Goal: Task Accomplishment & Management: Use online tool/utility

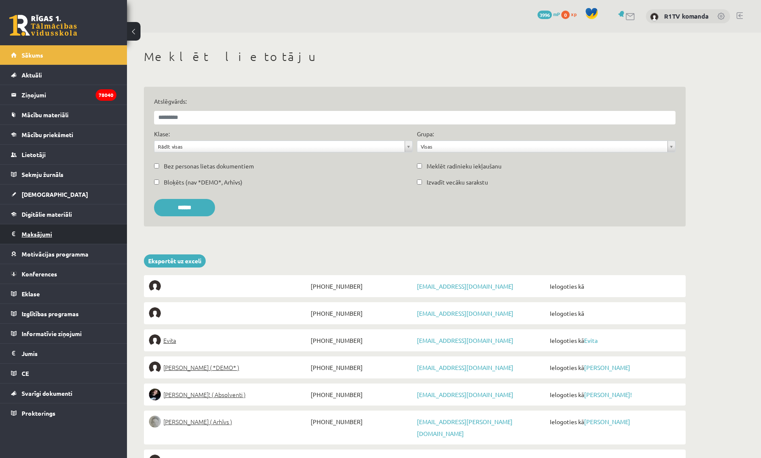
click at [63, 236] on legend "Maksājumi 0" at bounding box center [69, 233] width 95 height 19
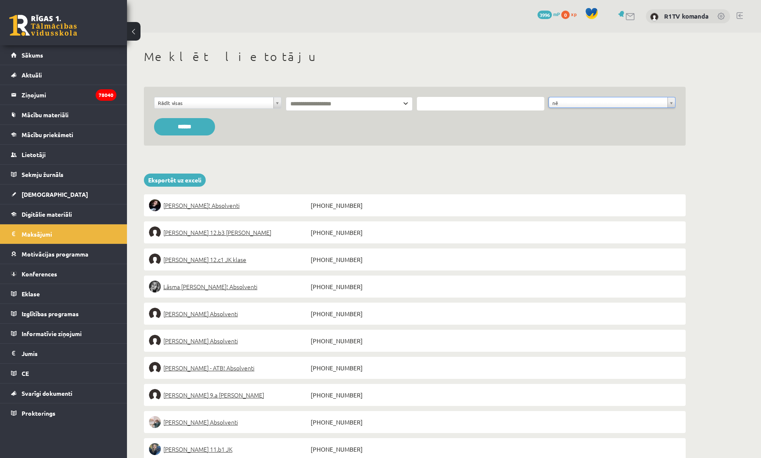
click at [200, 125] on input "******" at bounding box center [184, 126] width 61 height 17
click at [188, 181] on link "Eksportēt uz exceli" at bounding box center [175, 180] width 62 height 13
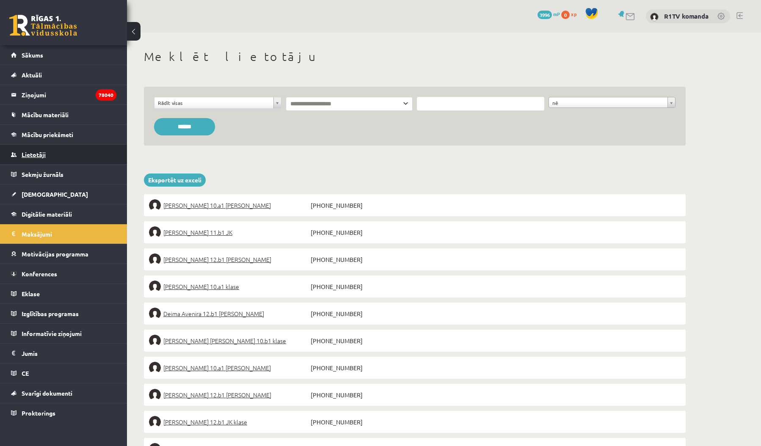
click at [44, 152] on span "Lietotāji" at bounding box center [34, 155] width 24 height 8
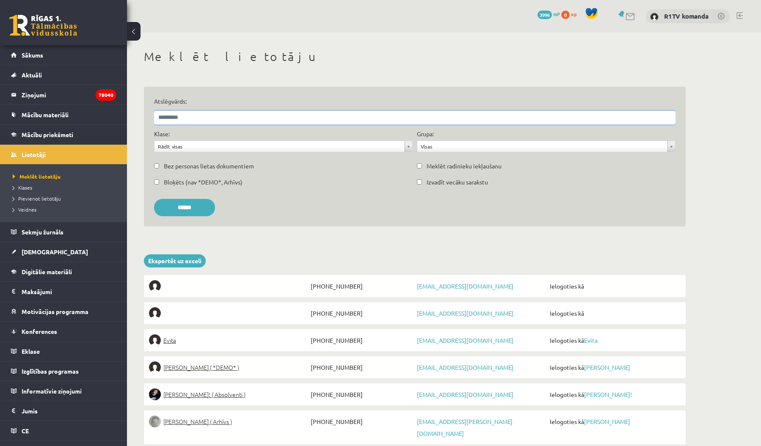
click at [188, 115] on input "Atslēgvārds:" at bounding box center [415, 118] width 522 height 14
paste input "********"
click at [188, 207] on input "******" at bounding box center [184, 207] width 61 height 17
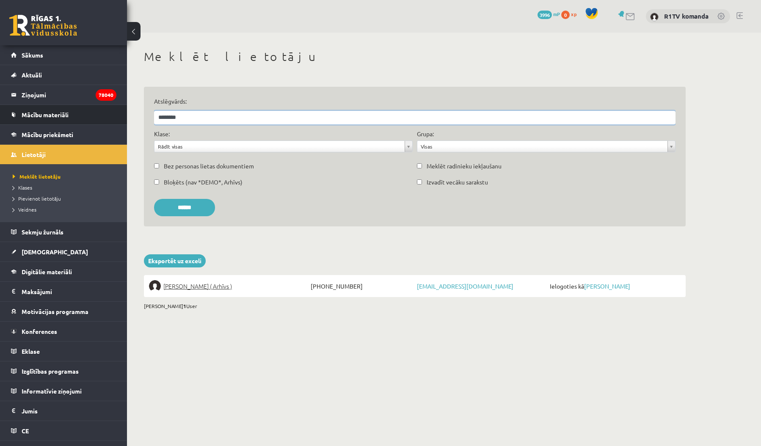
drag, startPoint x: 223, startPoint y: 114, endPoint x: 124, endPoint y: 116, distance: 99.6
click at [124, 116] on div "0 Dāvanas 3996 mP 0 xp R1TV komanda Sākums Aktuāli Kā mācīties eSKOLĀ Kontakti …" at bounding box center [380, 166] width 761 height 332
paste input "********"
drag, startPoint x: 225, startPoint y: 118, endPoint x: 186, endPoint y: 118, distance: 39.8
click at [186, 118] on input "**********" at bounding box center [415, 118] width 522 height 14
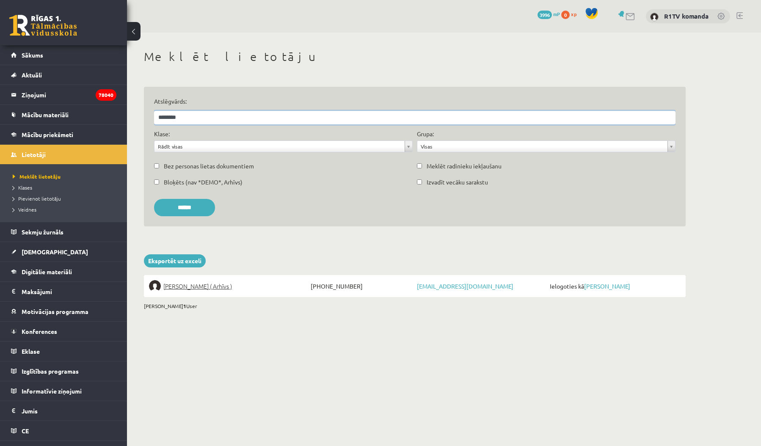
click at [188, 207] on input "******" at bounding box center [184, 207] width 61 height 17
drag, startPoint x: 155, startPoint y: 117, endPoint x: 121, endPoint y: 116, distance: 33.5
click at [121, 116] on div "0 Dāvanas 3996 mP 0 xp R1TV komanda Sākums Aktuāli Kā mācīties eSKOLĀ Kontakti …" at bounding box center [380, 166] width 761 height 332
paste input "text"
click at [188, 207] on input "******" at bounding box center [184, 207] width 61 height 17
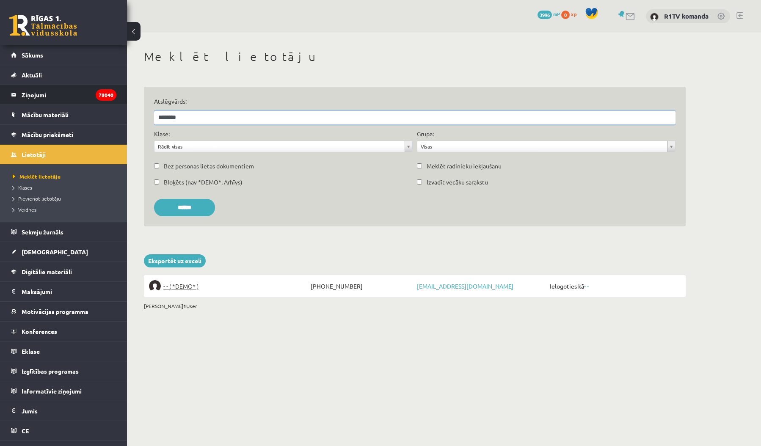
drag, startPoint x: 236, startPoint y: 118, endPoint x: 105, endPoint y: 104, distance: 131.7
click at [105, 104] on div "0 Dāvanas 3996 mP 0 xp R1TV komanda Sākums Aktuāli Kā mācīties eSKOLĀ Kontakti …" at bounding box center [380, 166] width 761 height 332
paste input "text"
click at [188, 207] on input "******" at bounding box center [184, 207] width 61 height 17
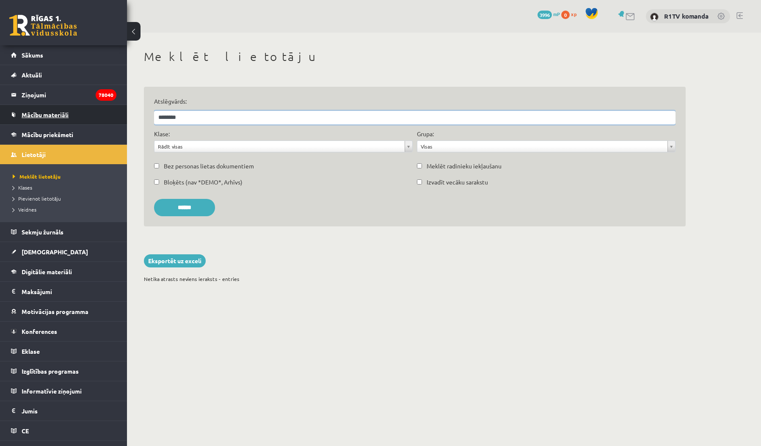
drag, startPoint x: 189, startPoint y: 117, endPoint x: 110, endPoint y: 112, distance: 79.3
click at [110, 112] on div "0 Dāvanas 3996 mP 0 xp R1TV komanda Sākums Aktuāli Kā mācīties eSKOLĀ Kontakti …" at bounding box center [380, 152] width 761 height 305
paste input "text"
click at [188, 207] on input "******" at bounding box center [184, 207] width 61 height 17
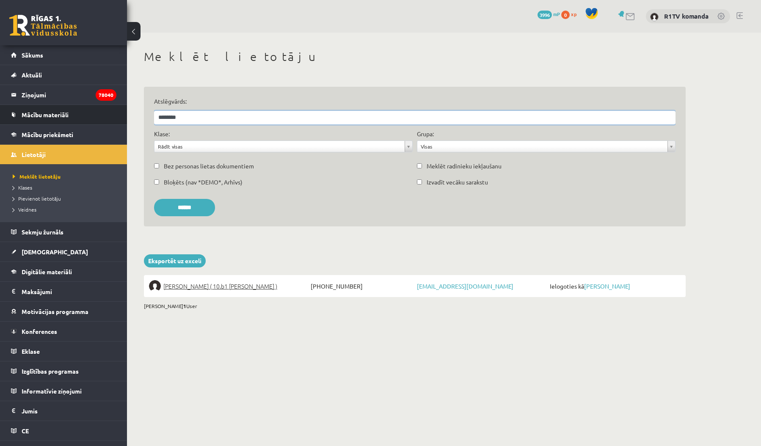
drag, startPoint x: 183, startPoint y: 119, endPoint x: 121, endPoint y: 114, distance: 62.0
click at [121, 114] on div "0 Dāvanas 3996 mP 0 xp R1TV komanda Sākums Aktuāli Kā mācīties eSKOLĀ Kontakti …" at bounding box center [380, 166] width 761 height 332
paste input "text"
click at [188, 207] on input "******" at bounding box center [184, 207] width 61 height 17
drag, startPoint x: 213, startPoint y: 117, endPoint x: 121, endPoint y: 113, distance: 92.0
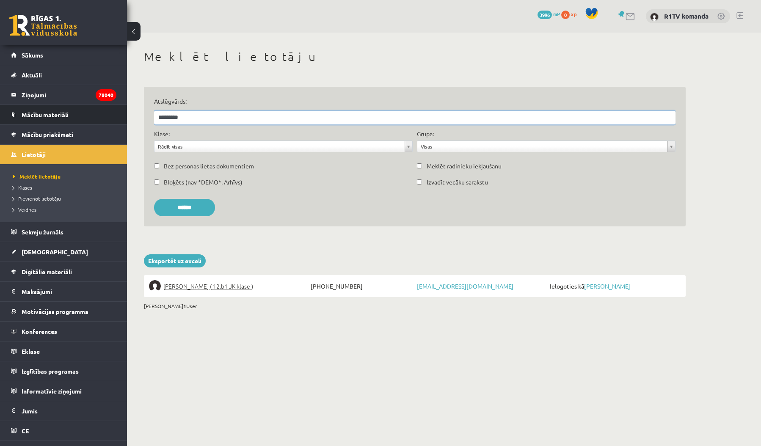
click at [120, 113] on div "0 Dāvanas 3996 mP 0 xp R1TV komanda Sākums Aktuāli Kā mācīties eSKOLĀ Kontakti …" at bounding box center [380, 166] width 761 height 332
paste input "text"
click at [188, 207] on input "******" at bounding box center [184, 207] width 61 height 17
drag, startPoint x: 191, startPoint y: 117, endPoint x: 122, endPoint y: 114, distance: 69.5
click at [122, 114] on div "0 Dāvanas 3996 mP 0 xp R1TV komanda Sākums Aktuāli Kā mācīties eSKOLĀ Kontakti …" at bounding box center [380, 166] width 761 height 332
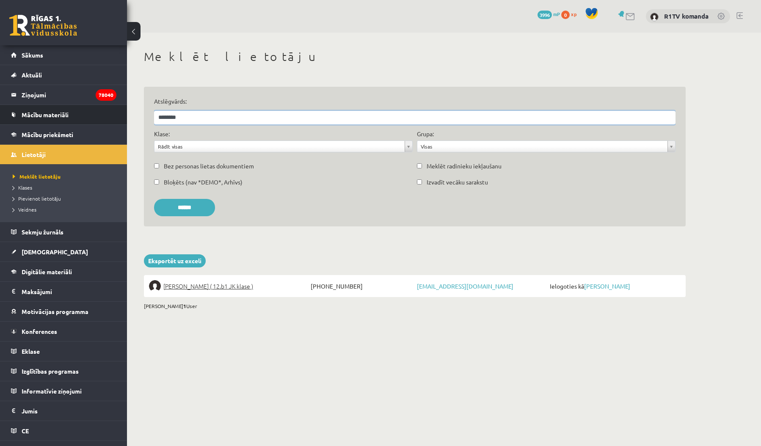
paste input "text"
click at [188, 207] on input "******" at bounding box center [184, 207] width 61 height 17
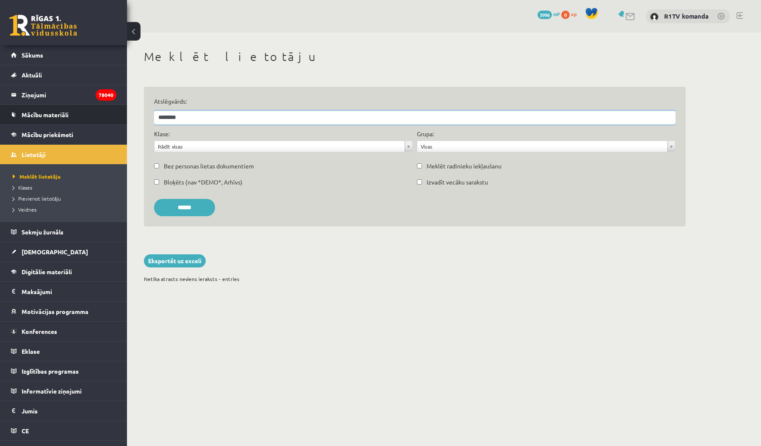
drag, startPoint x: 180, startPoint y: 117, endPoint x: 125, endPoint y: 114, distance: 55.1
click at [125, 114] on div "0 Dāvanas 3996 mP 0 xp R1TV komanda Sākums Aktuāli Kā mācīties eSKOLĀ Kontakti …" at bounding box center [380, 152] width 761 height 305
paste input "text"
type input "********"
click at [188, 207] on input "******" at bounding box center [184, 207] width 61 height 17
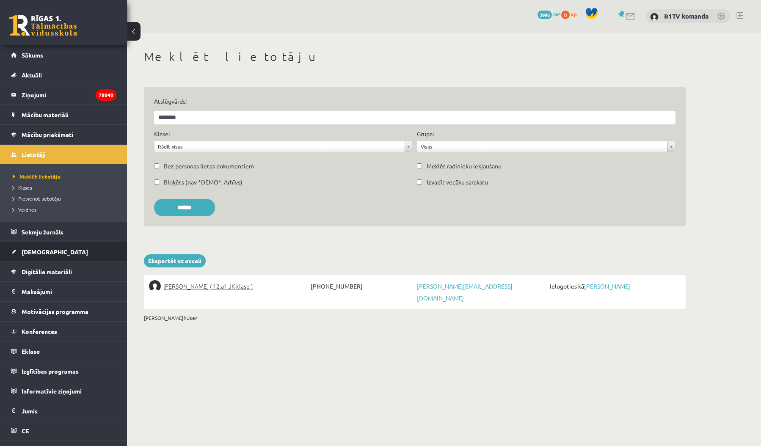
click at [61, 252] on link "[DEMOGRAPHIC_DATA]" at bounding box center [63, 251] width 105 height 19
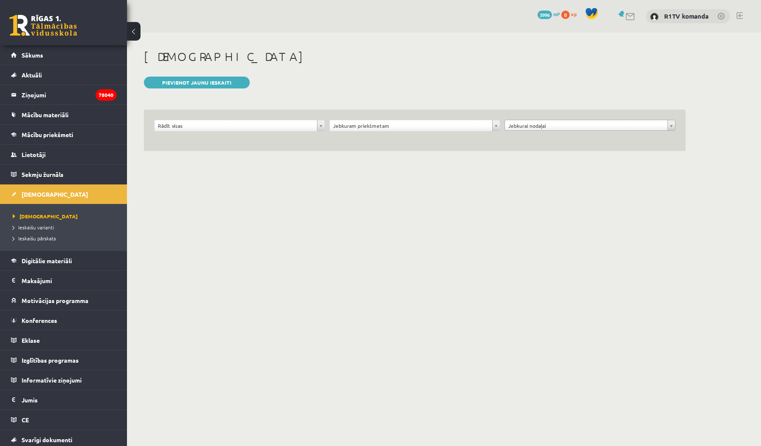
drag, startPoint x: 46, startPoint y: 227, endPoint x: 121, endPoint y: 211, distance: 76.7
click at [46, 227] on span "Ieskaišu varianti" at bounding box center [34, 227] width 42 height 7
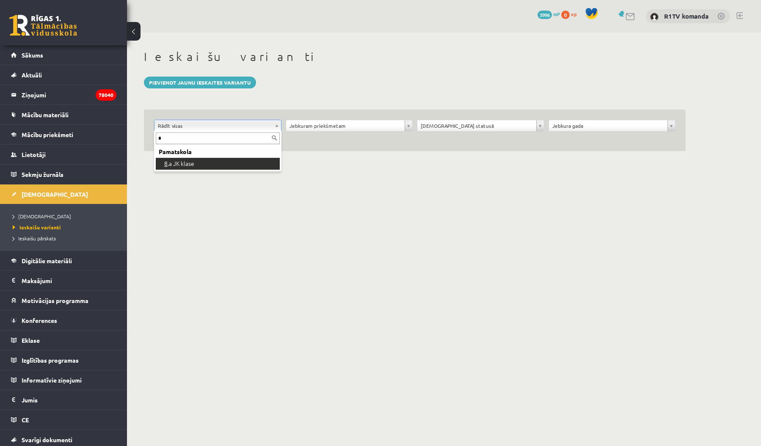
type input "*"
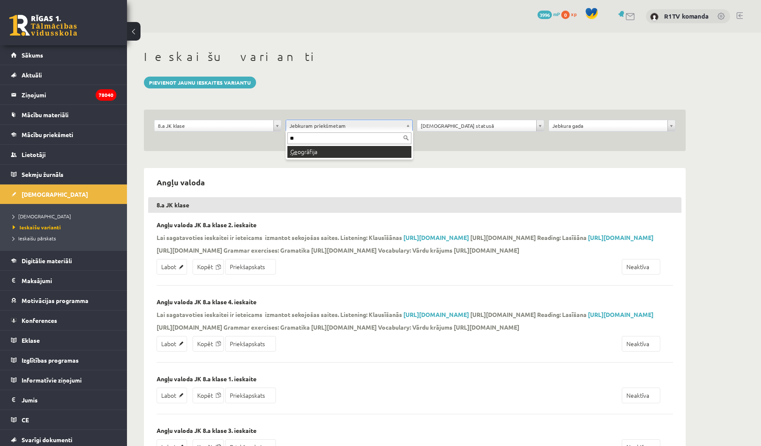
type input "**"
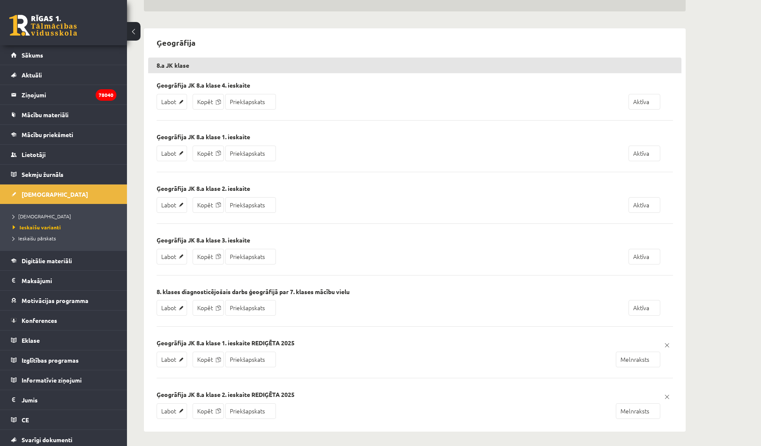
scroll to position [139, 0]
click at [165, 412] on link "Labot" at bounding box center [172, 412] width 30 height 16
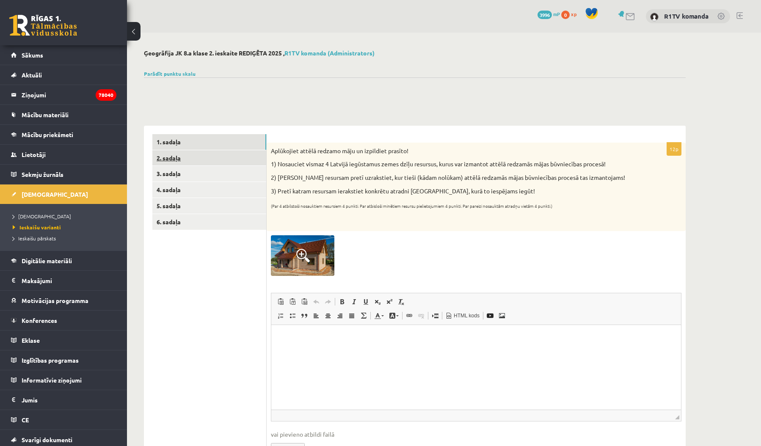
click at [195, 160] on link "2. sadaļa" at bounding box center [209, 158] width 114 height 16
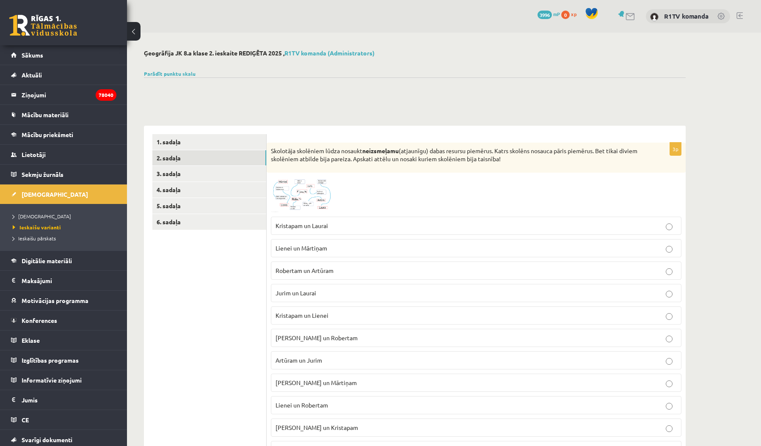
click at [314, 186] on img at bounding box center [303, 195] width 64 height 36
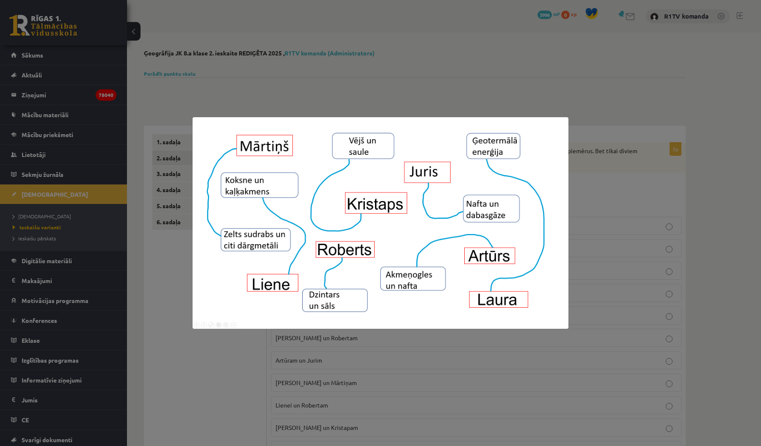
drag, startPoint x: 333, startPoint y: 94, endPoint x: 327, endPoint y: 99, distance: 8.7
click at [333, 94] on div at bounding box center [380, 223] width 761 height 446
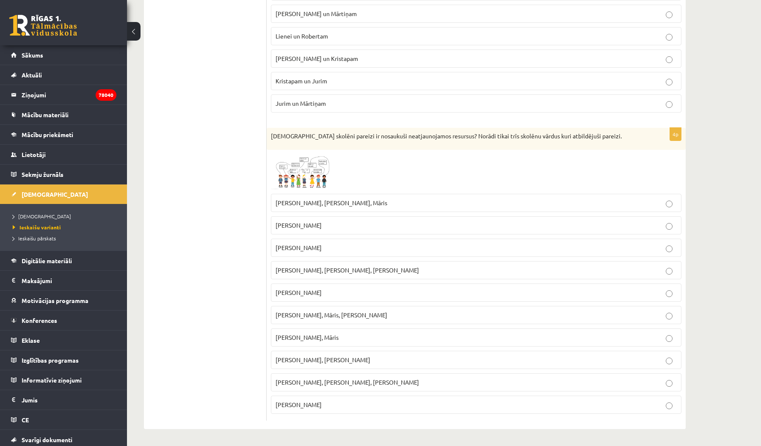
scroll to position [369, 0]
click at [321, 171] on img at bounding box center [303, 173] width 64 height 36
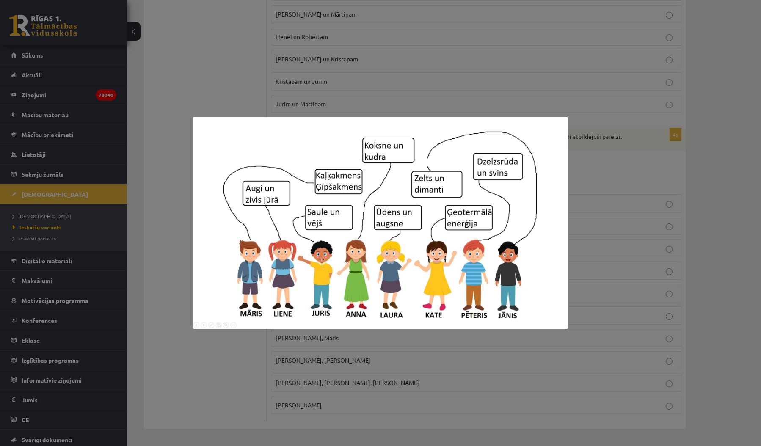
click at [182, 240] on div at bounding box center [380, 223] width 761 height 446
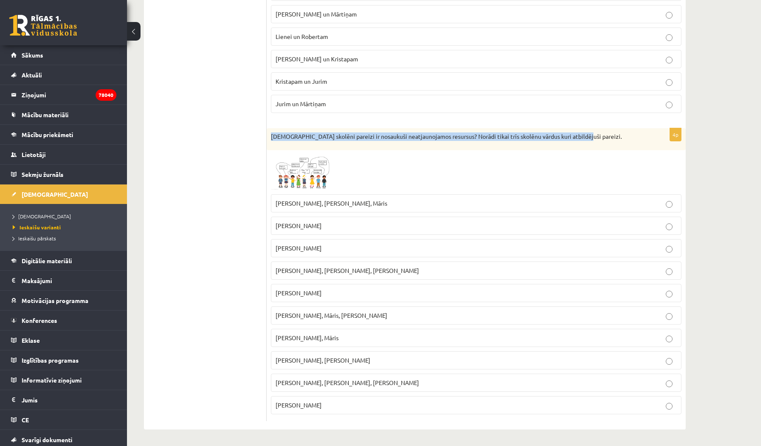
drag, startPoint x: 584, startPoint y: 136, endPoint x: 270, endPoint y: 136, distance: 314.3
click at [271, 136] on div "[DEMOGRAPHIC_DATA] skolēni pareizi ir nosaukuši neatjaunojamos resursus? Norādi…" at bounding box center [476, 139] width 419 height 22
copy p "[DEMOGRAPHIC_DATA] skolēni pareizi ir nosaukuši neatjaunojamos resursus? Norādi…"
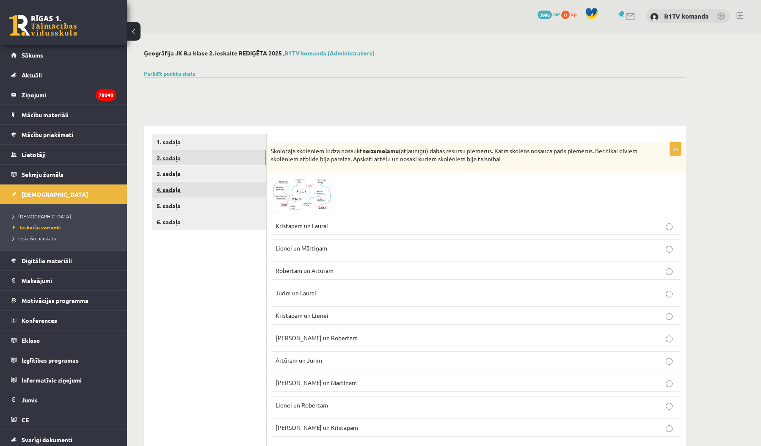
scroll to position [0, 0]
click at [211, 173] on link "3. sadaļa" at bounding box center [209, 174] width 114 height 16
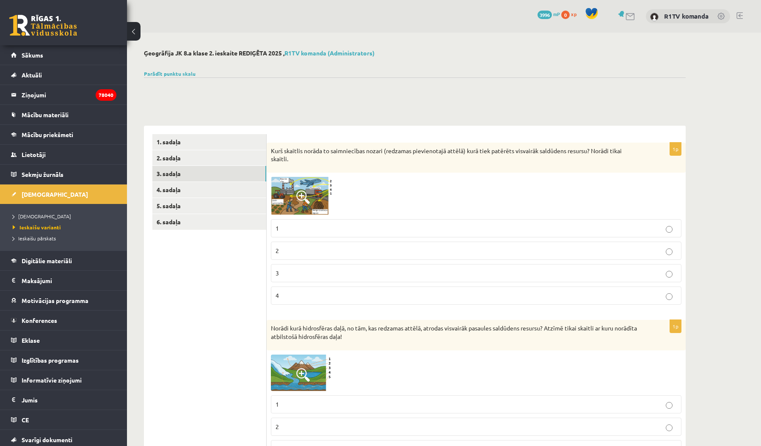
click at [304, 188] on img at bounding box center [303, 196] width 64 height 38
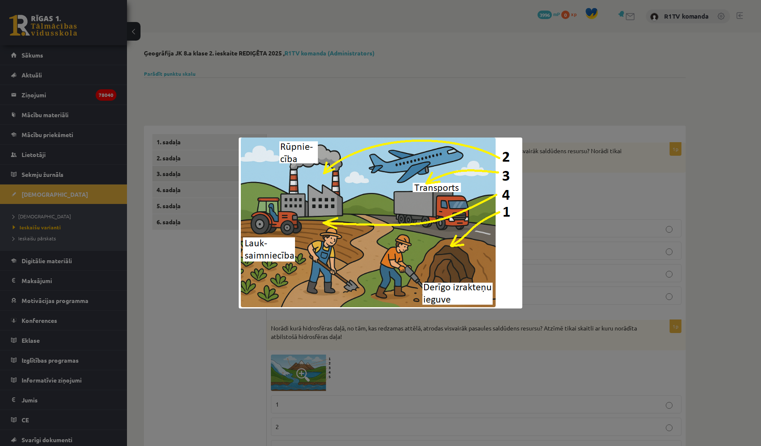
click at [634, 199] on div at bounding box center [380, 223] width 761 height 446
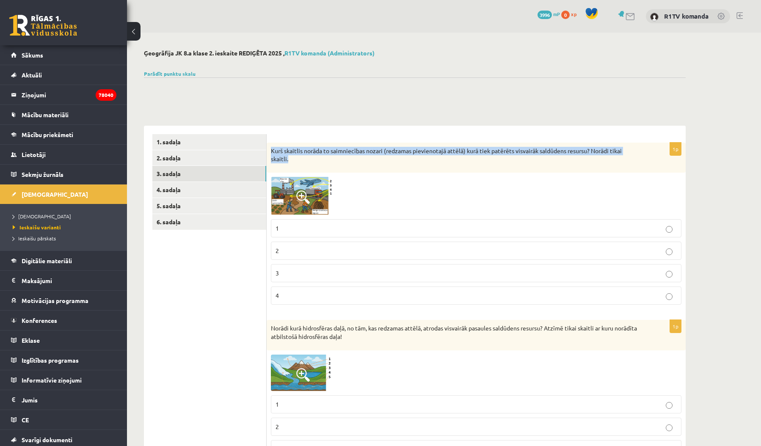
drag, startPoint x: 308, startPoint y: 161, endPoint x: 272, endPoint y: 147, distance: 38.2
click at [272, 147] on p "Kurš skaitlis norāda to saimniecības nozari (redzamas pievienotajā attēlā) kurā…" at bounding box center [455, 155] width 368 height 17
copy p "Kurš skaitlis norāda to saimniecības nozari (redzamas pievienotajā attēlā) kurā…"
click at [167, 203] on link "5. sadaļa" at bounding box center [209, 206] width 114 height 16
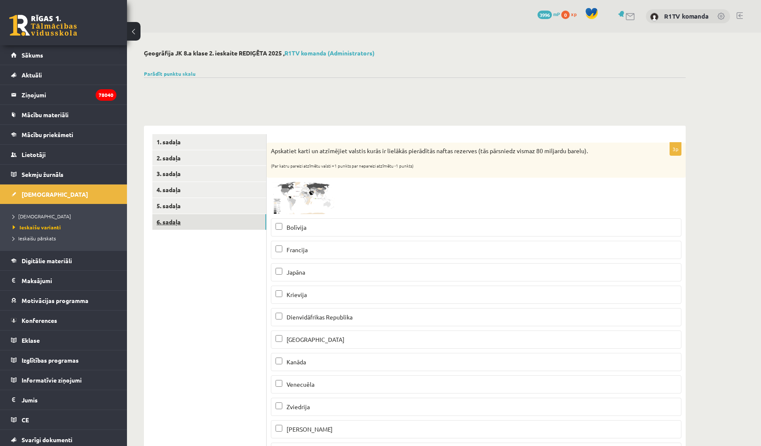
click at [227, 214] on link "6. sadaļa" at bounding box center [209, 222] width 114 height 16
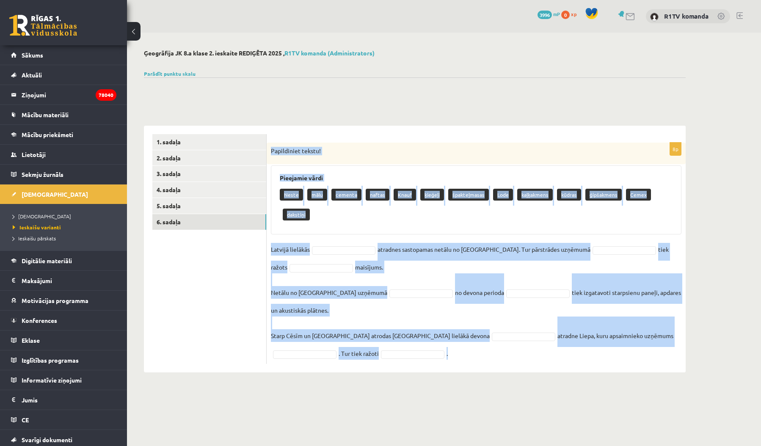
drag, startPoint x: 271, startPoint y: 148, endPoint x: 456, endPoint y: 362, distance: 282.6
click at [456, 362] on div "8p Papildiniet tekstu! Pieejamie vārdi Neste mālu cementa naftas Knauf ķieģeļi …" at bounding box center [476, 254] width 419 height 222
click at [415, 143] on div "Papildiniet tekstu!" at bounding box center [476, 154] width 419 height 22
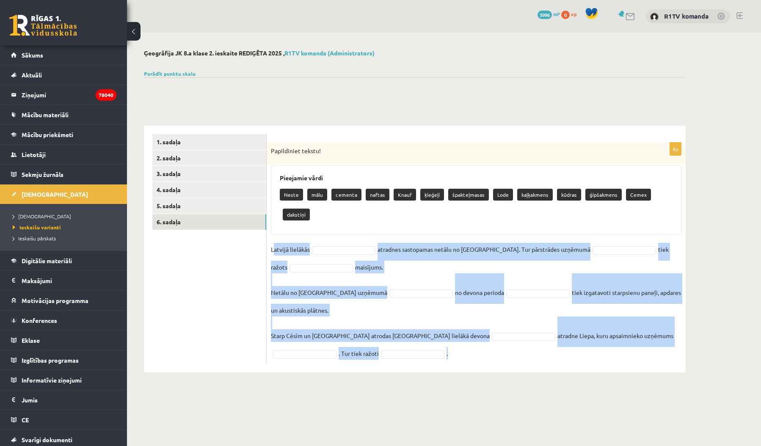
drag, startPoint x: 273, startPoint y: 248, endPoint x: 399, endPoint y: 355, distance: 165.2
click at [399, 355] on fieldset "Latvijā lielākās atradnes sastopamas netālu no Brocēniem. Tur pārstrādes uzņēmu…" at bounding box center [476, 301] width 411 height 117
copy fieldset "atvijā lielākās atradnes sastopamas netālu no Brocēniem. Tur pārstrādes uzņēmum…"
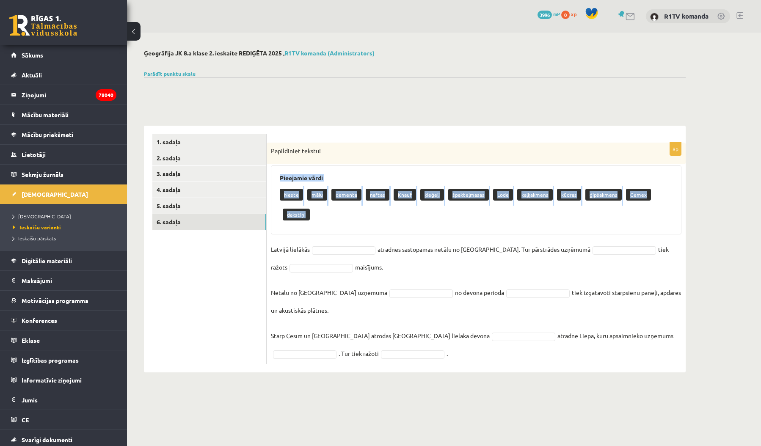
drag, startPoint x: 276, startPoint y: 173, endPoint x: 325, endPoint y: 218, distance: 66.8
click at [325, 218] on div "Pieejamie vārdi Neste mālu cementa naftas Knauf ķieģeļi špakteļmasas Lode kaļķa…" at bounding box center [476, 200] width 411 height 69
copy div "Pieejamie vārdi Neste mālu cementa naftas Knauf ķieģeļi špakteļmasas Lode kaļķa…"
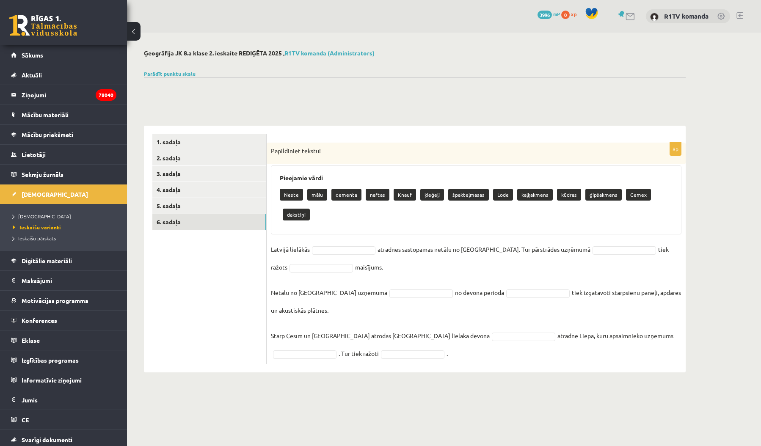
click at [337, 74] on div "Parādīt punktu skalu Atzīme No Līdz 1 0 8 2 9 13 3 14 17 4 18 22 5 23 26 6 27 3…" at bounding box center [415, 74] width 542 height 8
click at [46, 228] on span "Ieskaišu varianti" at bounding box center [37, 227] width 48 height 7
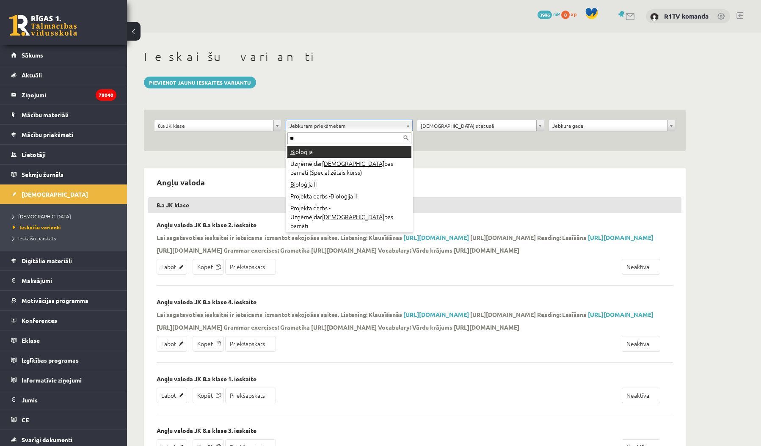
type input "**"
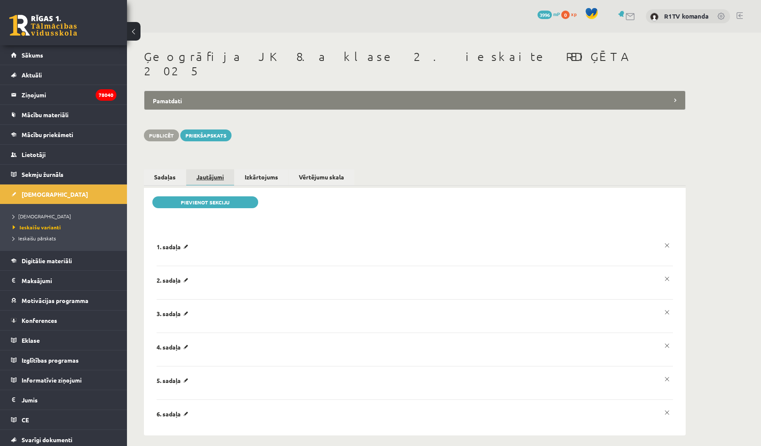
click at [213, 169] on link "Jautājumi" at bounding box center [210, 177] width 48 height 17
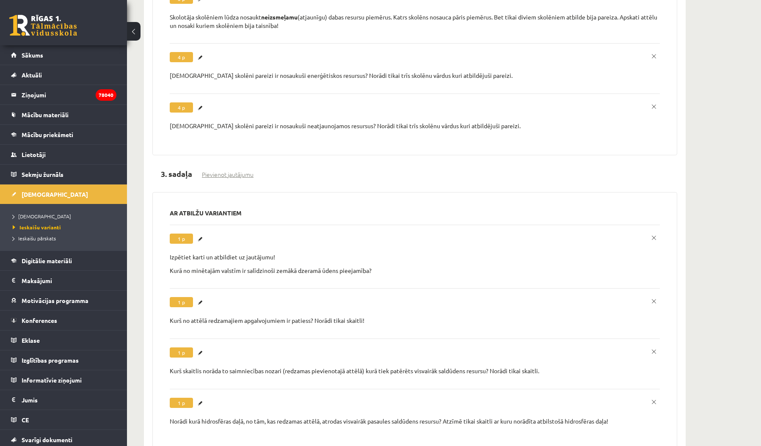
scroll to position [634, 0]
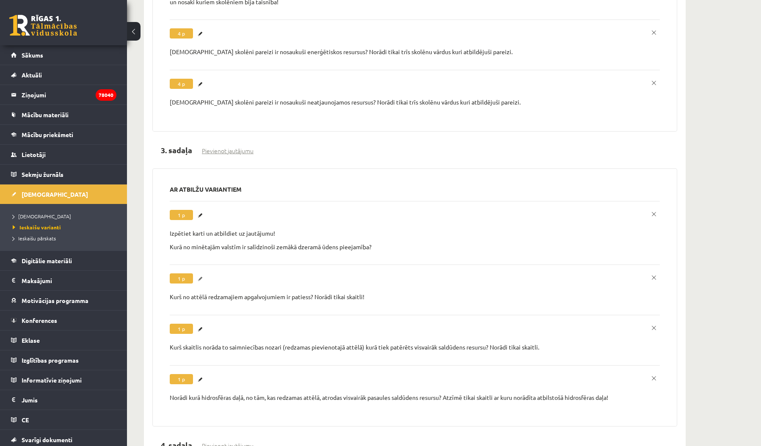
click at [199, 274] on link "Labot" at bounding box center [201, 279] width 8 height 11
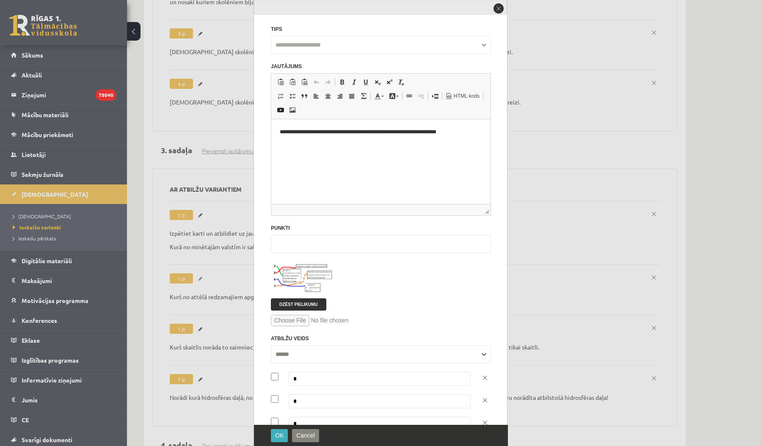
scroll to position [0, 0]
click at [307, 278] on span at bounding box center [303, 282] width 14 height 14
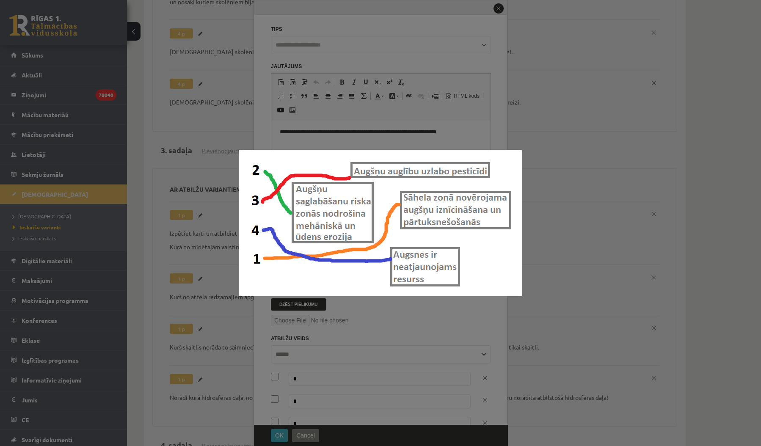
click at [161, 298] on div at bounding box center [380, 223] width 761 height 446
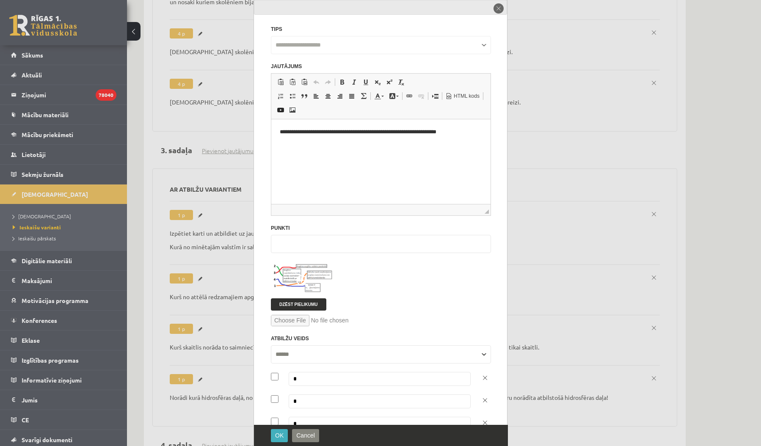
click at [499, 9] on button "close" at bounding box center [499, 9] width 12 height 12
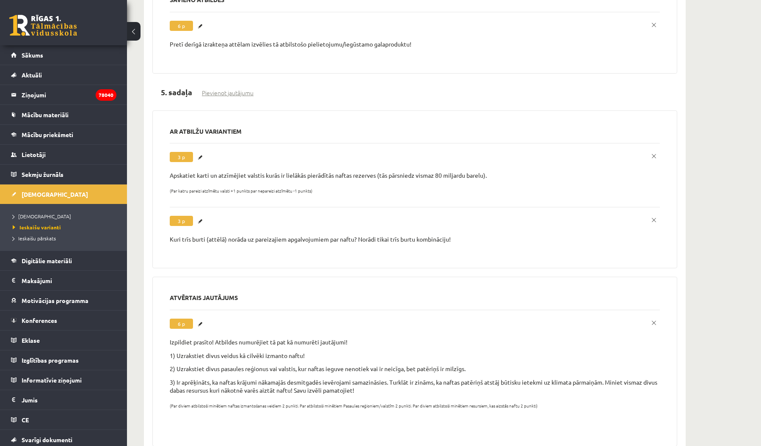
scroll to position [1129, 0]
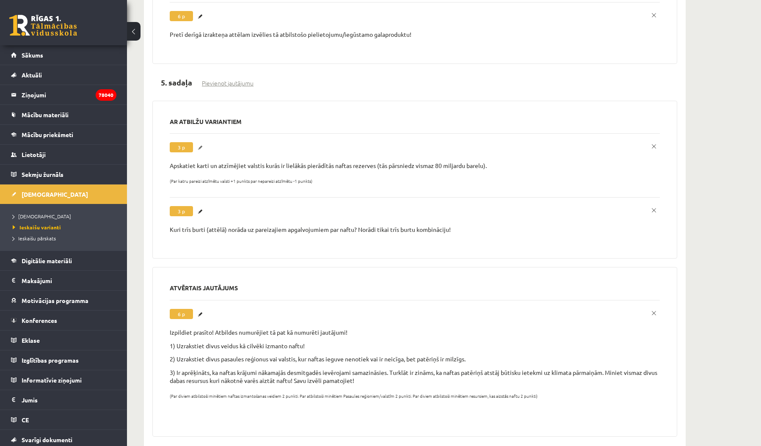
click at [203, 142] on link "Labot" at bounding box center [201, 147] width 8 height 11
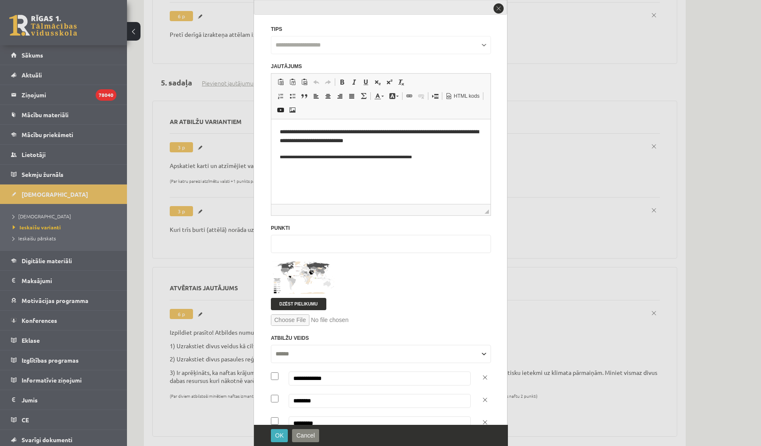
scroll to position [0, 0]
click at [323, 270] on img at bounding box center [303, 278] width 64 height 32
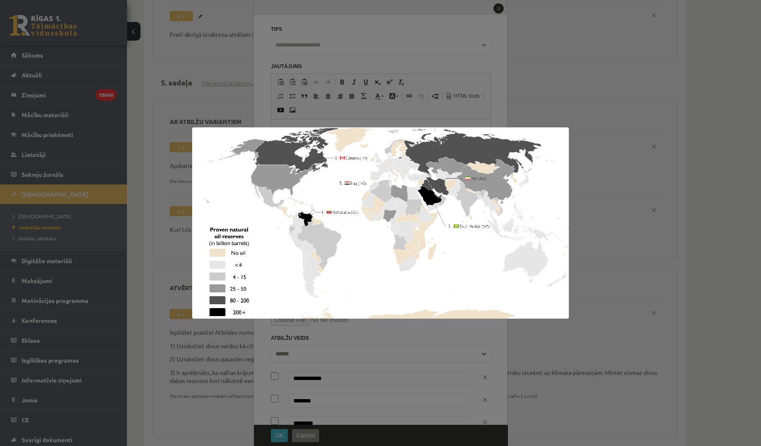
drag, startPoint x: 138, startPoint y: 173, endPoint x: 149, endPoint y: 177, distance: 11.1
click at [138, 173] on div at bounding box center [380, 223] width 761 height 446
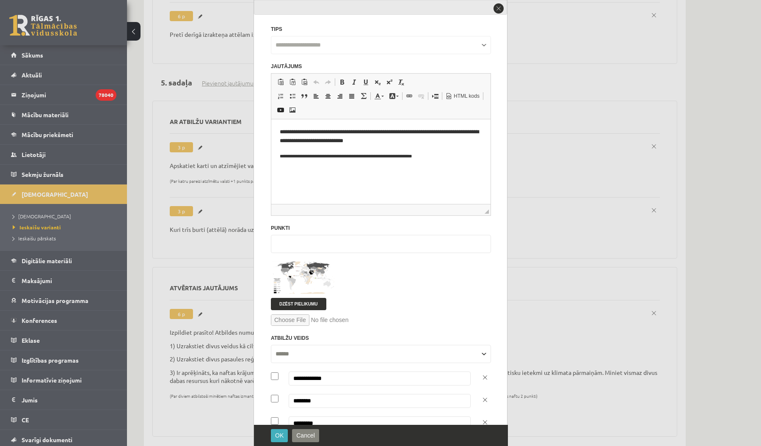
click at [204, 190] on div at bounding box center [380, 223] width 761 height 446
click at [501, 4] on button "close" at bounding box center [499, 9] width 12 height 12
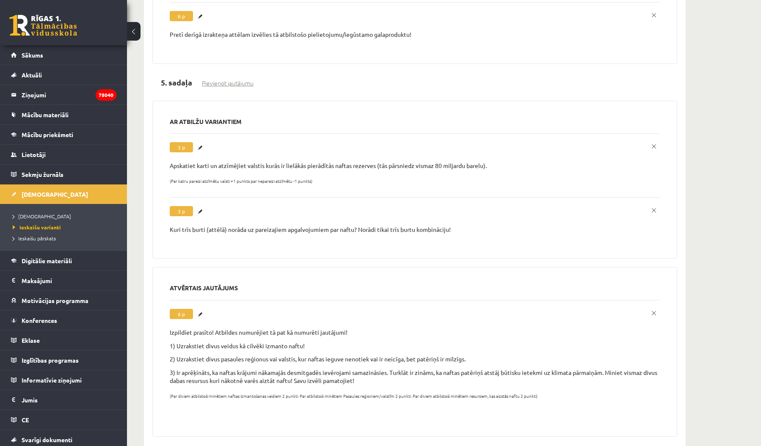
drag, startPoint x: 501, startPoint y: 6, endPoint x: 344, endPoint y: 40, distance: 160.4
click at [501, 22] on div "**********" at bounding box center [415, 33] width 490 height 22
click at [202, 206] on link "Labot" at bounding box center [201, 211] width 8 height 11
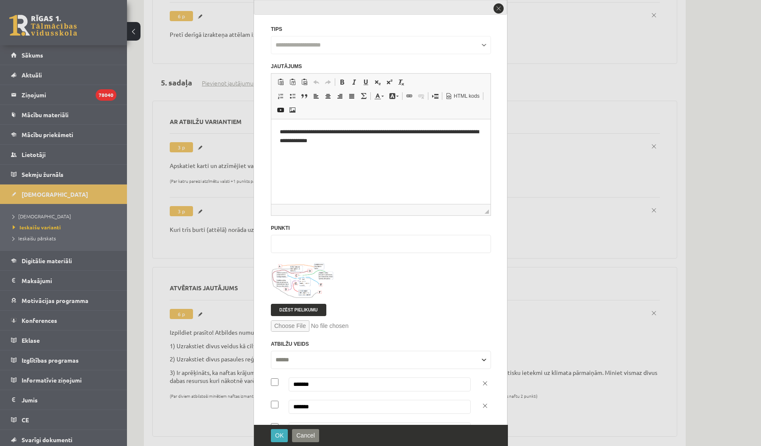
click at [322, 281] on img at bounding box center [303, 281] width 64 height 38
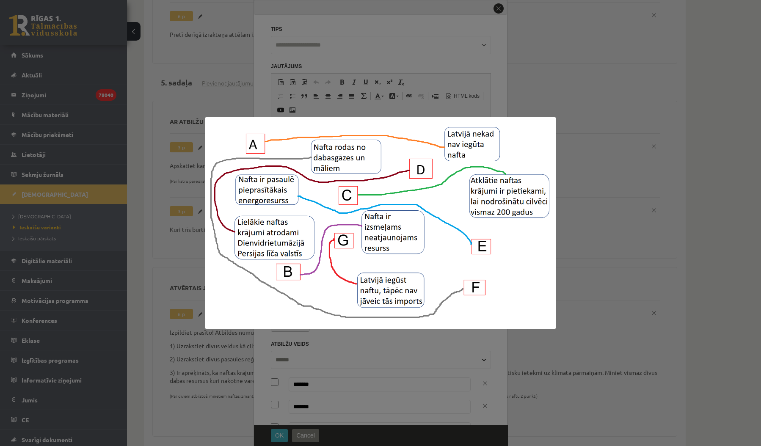
click at [395, 340] on div at bounding box center [380, 223] width 761 height 446
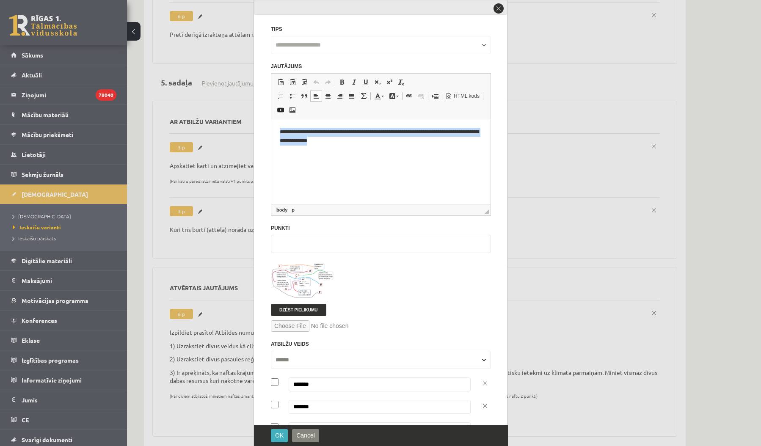
drag, startPoint x: 342, startPoint y: 143, endPoint x: 278, endPoint y: 129, distance: 65.1
click at [278, 129] on html "**********" at bounding box center [380, 136] width 219 height 34
copy p "**********"
click at [302, 275] on img at bounding box center [303, 281] width 64 height 38
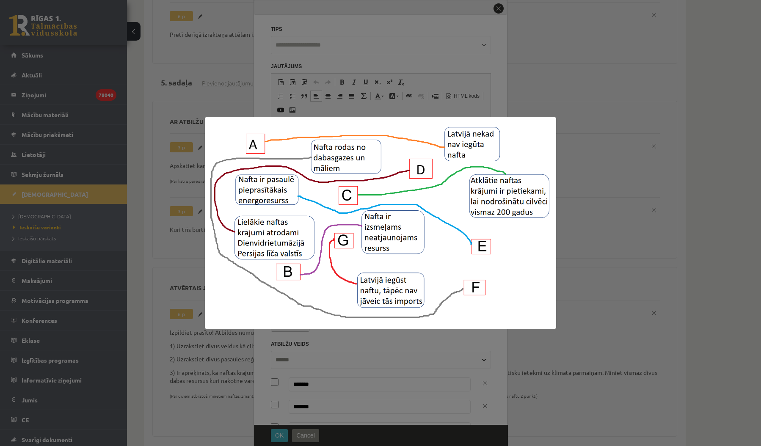
click at [593, 186] on div at bounding box center [380, 223] width 761 height 446
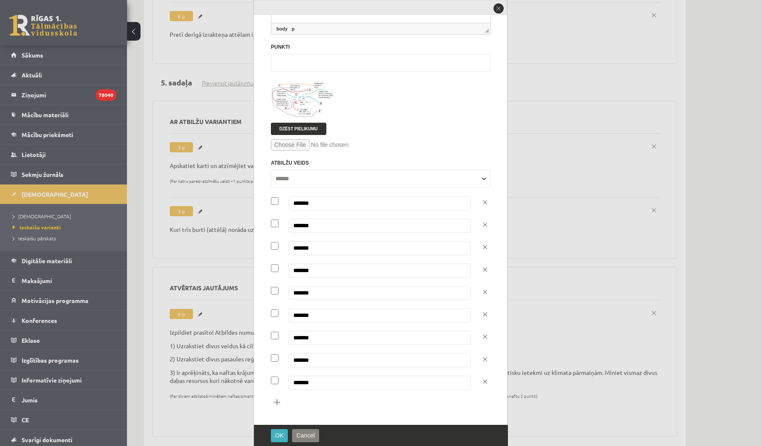
scroll to position [181, 0]
click at [499, 6] on button "close" at bounding box center [499, 9] width 12 height 12
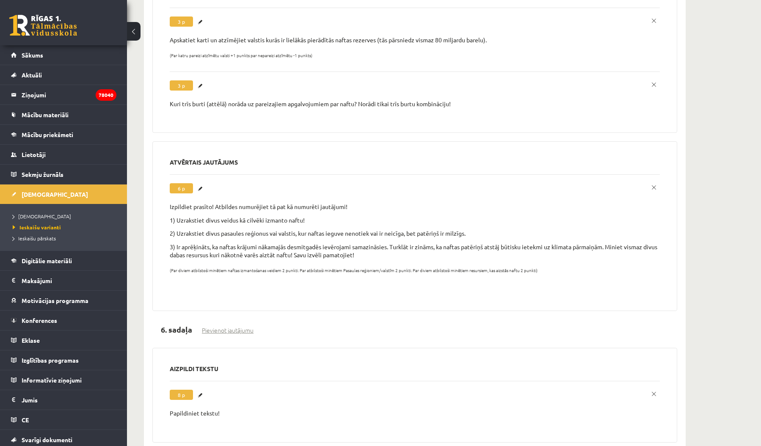
scroll to position [1252, 0]
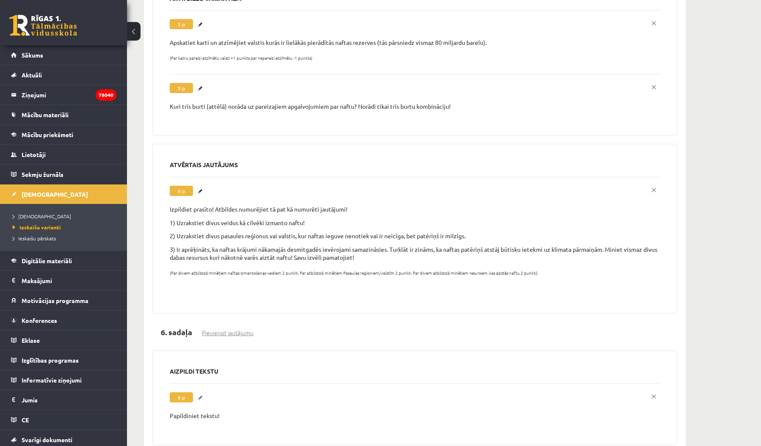
click at [201, 393] on link "Labot" at bounding box center [201, 398] width 8 height 11
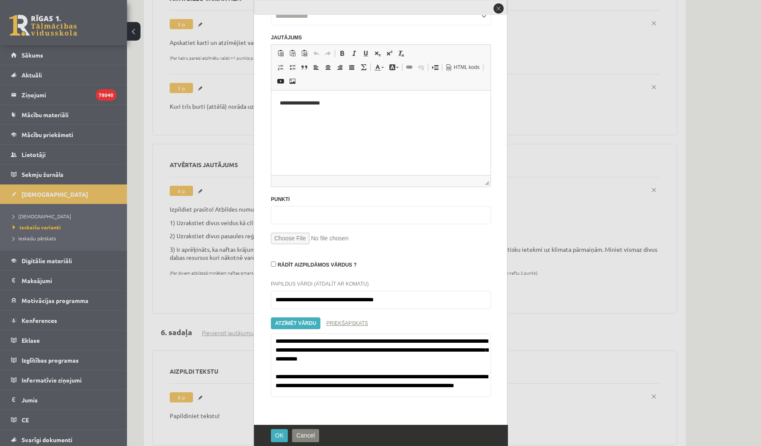
scroll to position [28, 0]
drag, startPoint x: 498, startPoint y: 8, endPoint x: 436, endPoint y: 4, distance: 62.4
click at [498, 8] on button "close" at bounding box center [499, 9] width 12 height 12
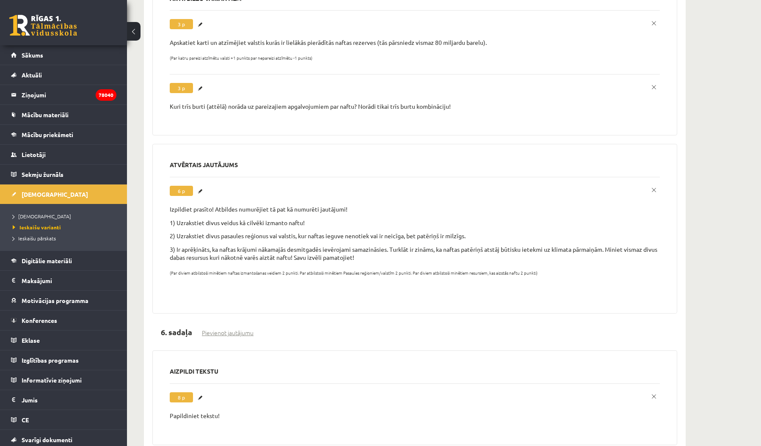
scroll to position [0, 0]
click at [201, 393] on link "Labot" at bounding box center [201, 398] width 8 height 11
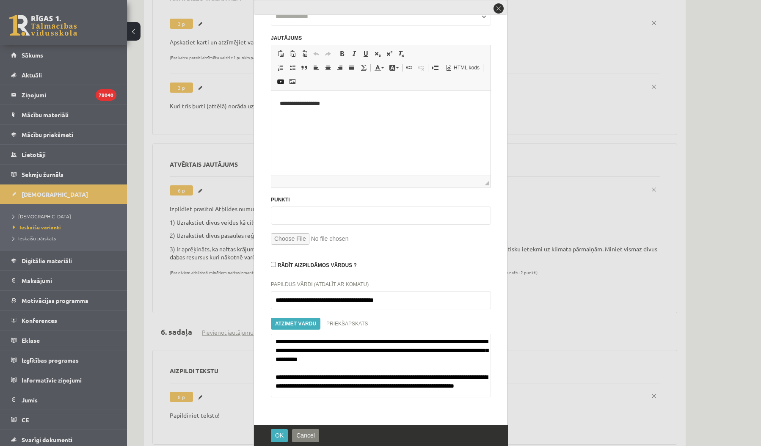
scroll to position [1252, 0]
click at [502, 12] on button "close" at bounding box center [499, 9] width 12 height 12
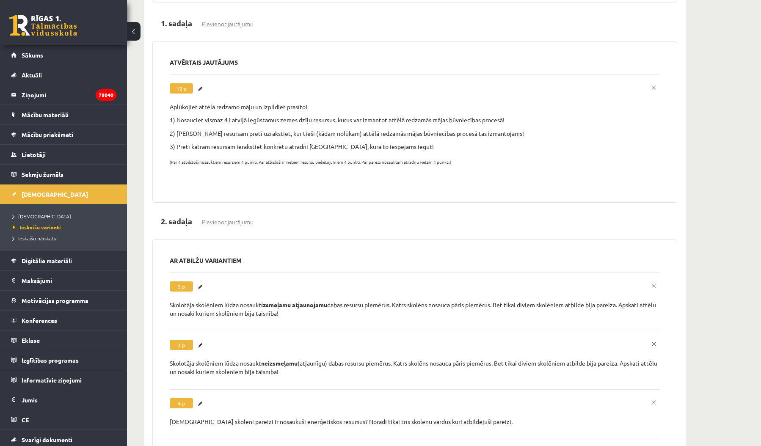
scroll to position [266, 0]
click at [497, 93] on div "**********" at bounding box center [415, 137] width 490 height 89
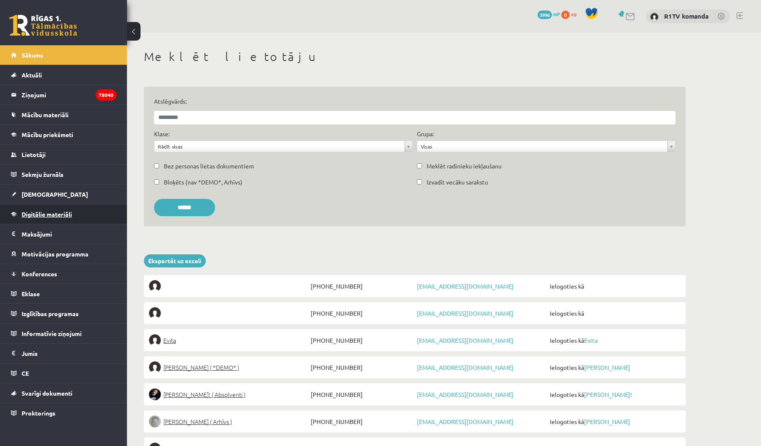
click at [52, 216] on span "Digitālie materiāli" at bounding box center [47, 214] width 50 height 8
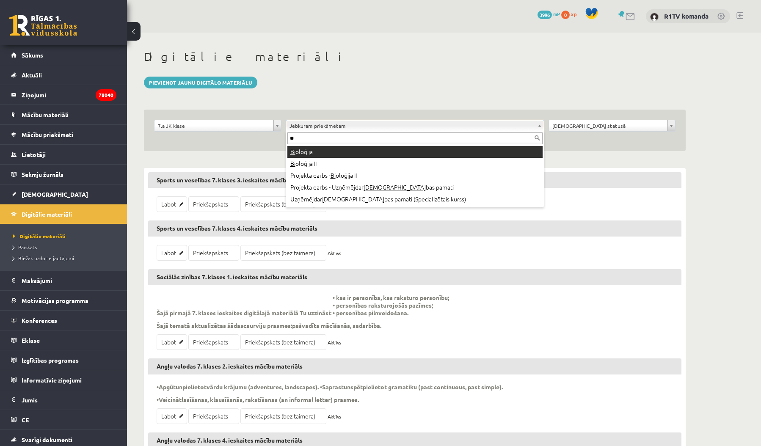
type input "**"
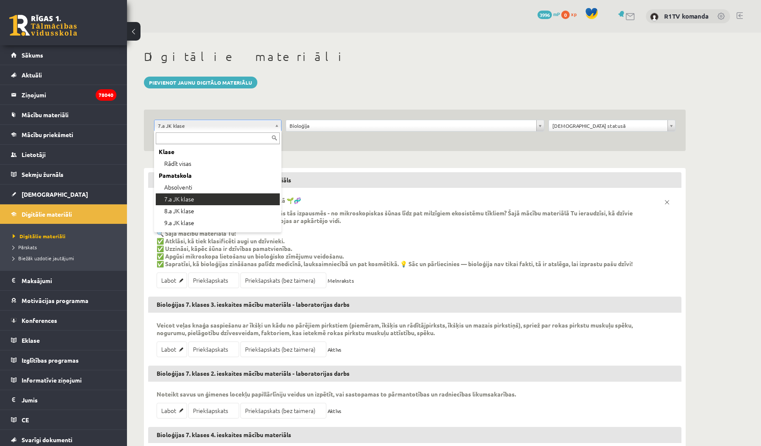
drag, startPoint x: 227, startPoint y: 125, endPoint x: 227, endPoint y: 132, distance: 7.2
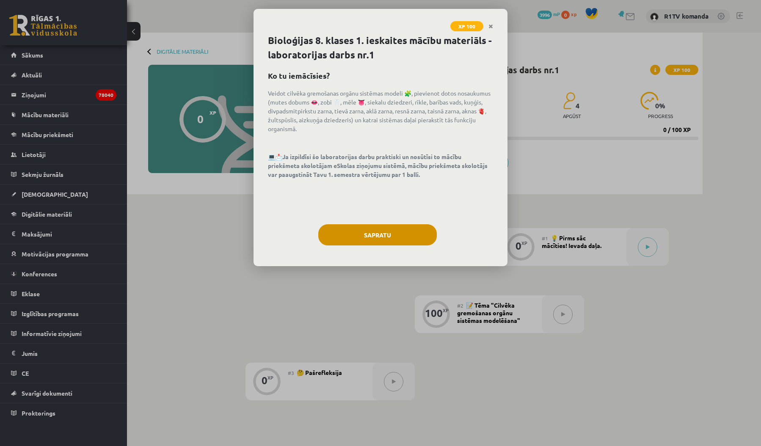
click at [373, 232] on button "Sapratu" at bounding box center [377, 234] width 119 height 21
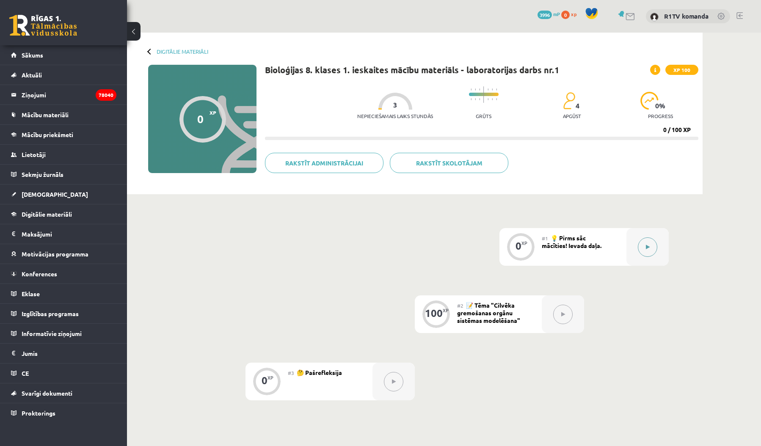
click at [644, 246] on button at bounding box center [647, 247] width 19 height 19
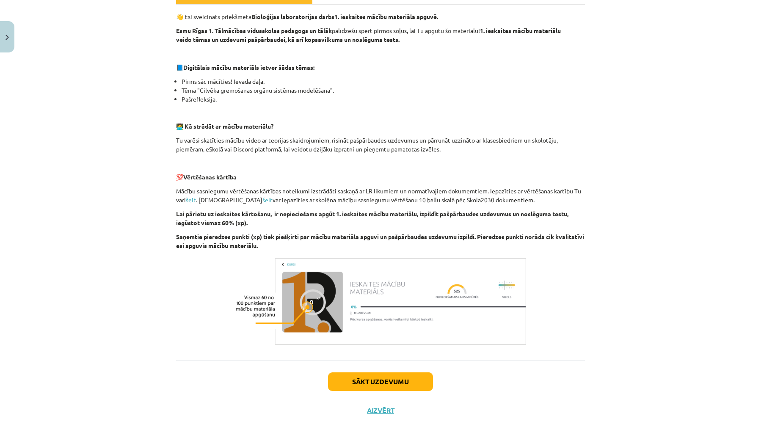
scroll to position [141, 0]
click at [407, 384] on button "Sākt uzdevumu" at bounding box center [380, 382] width 105 height 19
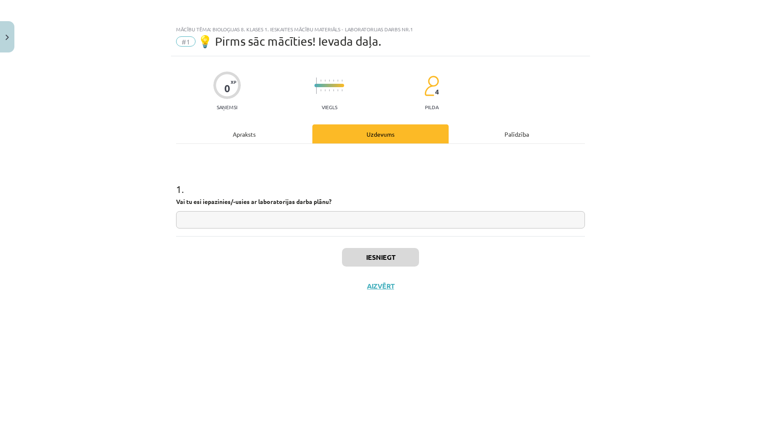
scroll to position [0, 0]
click at [423, 226] on input "text" at bounding box center [380, 219] width 409 height 17
type input "*"
click at [405, 252] on button "Iesniegt" at bounding box center [380, 257] width 77 height 19
click at [403, 292] on button "Nākamā nodarbība" at bounding box center [380, 291] width 83 height 19
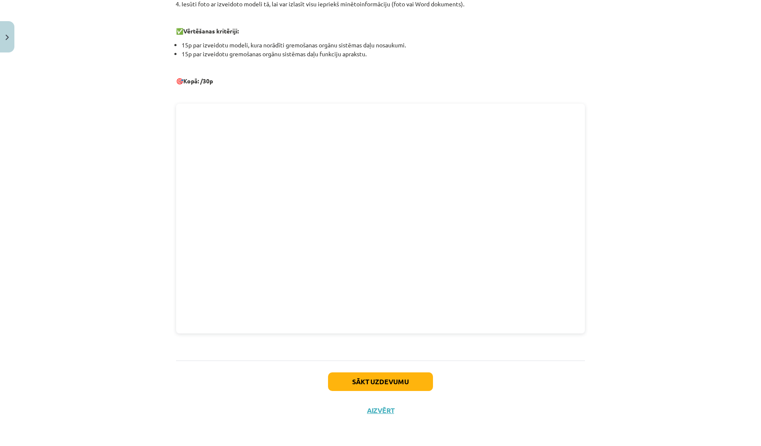
scroll to position [306, 0]
